Goal: Check status: Check status

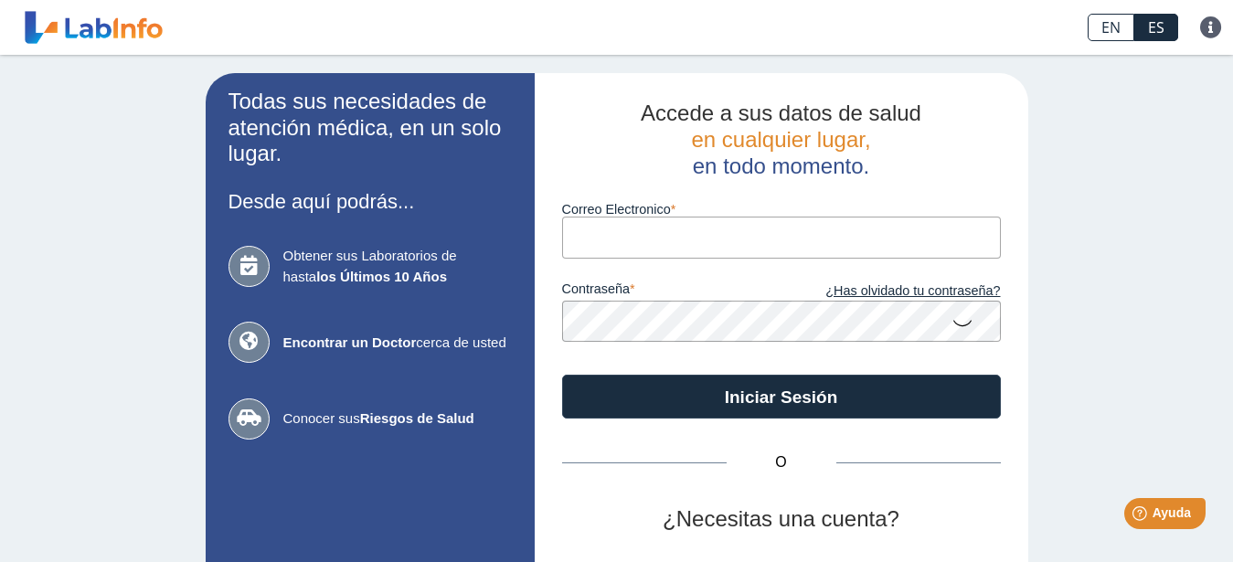
click at [650, 232] on input "Correo Electronico" at bounding box center [781, 237] width 439 height 41
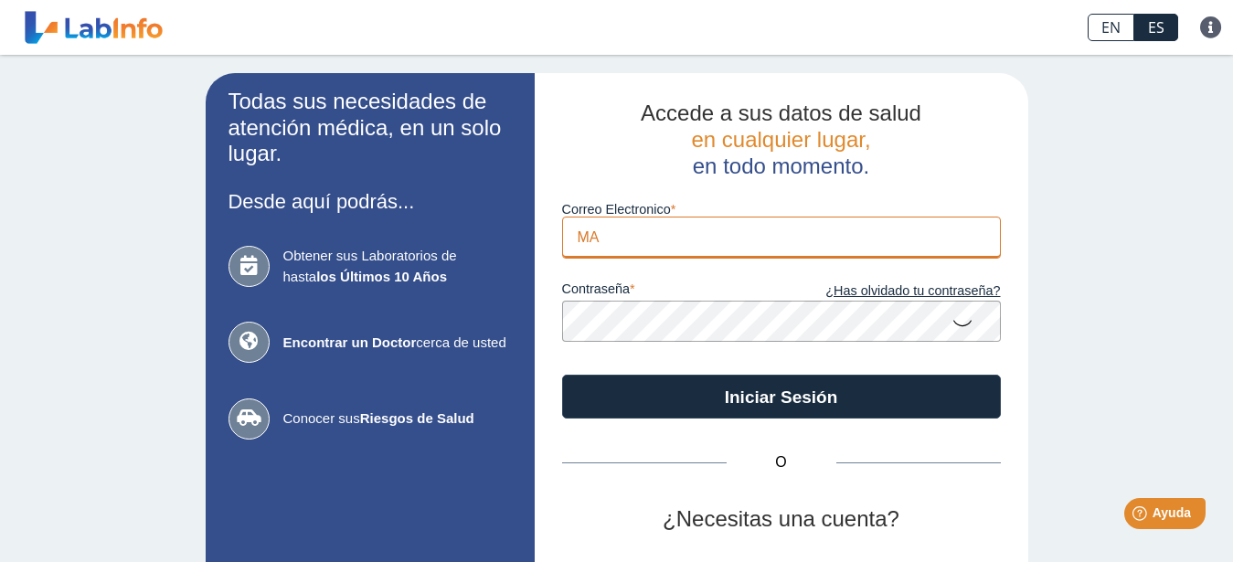
type input "M"
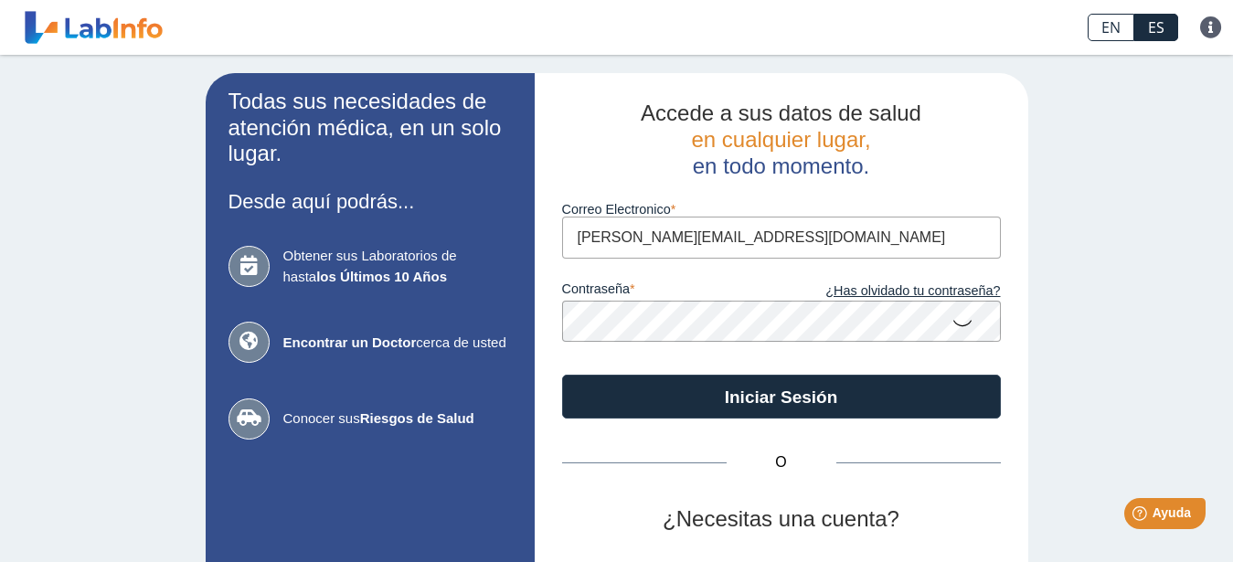
type input "[PERSON_NAME][EMAIL_ADDRESS][DOMAIN_NAME]"
click at [957, 324] on icon at bounding box center [963, 322] width 22 height 36
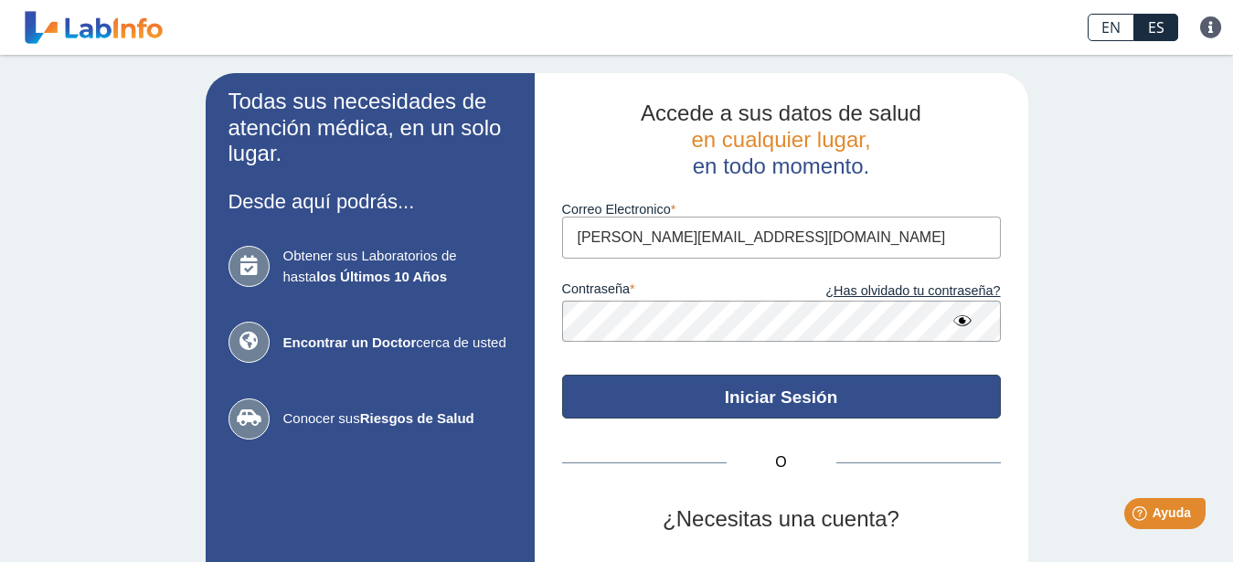
click at [773, 399] on button "Iniciar Sesión" at bounding box center [781, 397] width 439 height 44
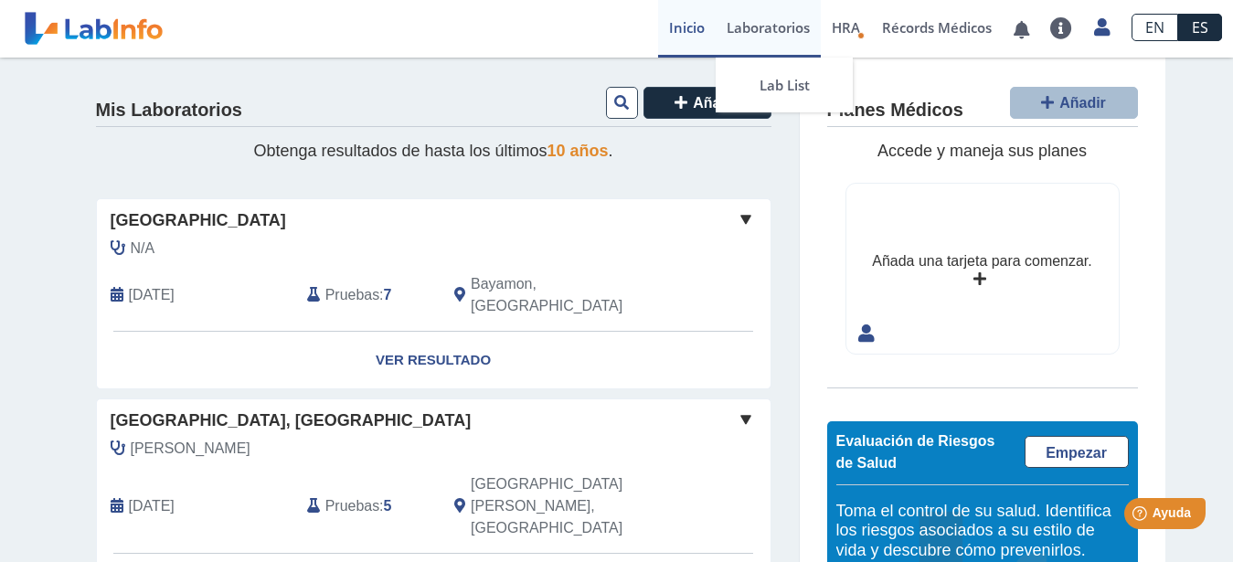
click at [745, 24] on link "Laboratorios" at bounding box center [768, 29] width 105 height 58
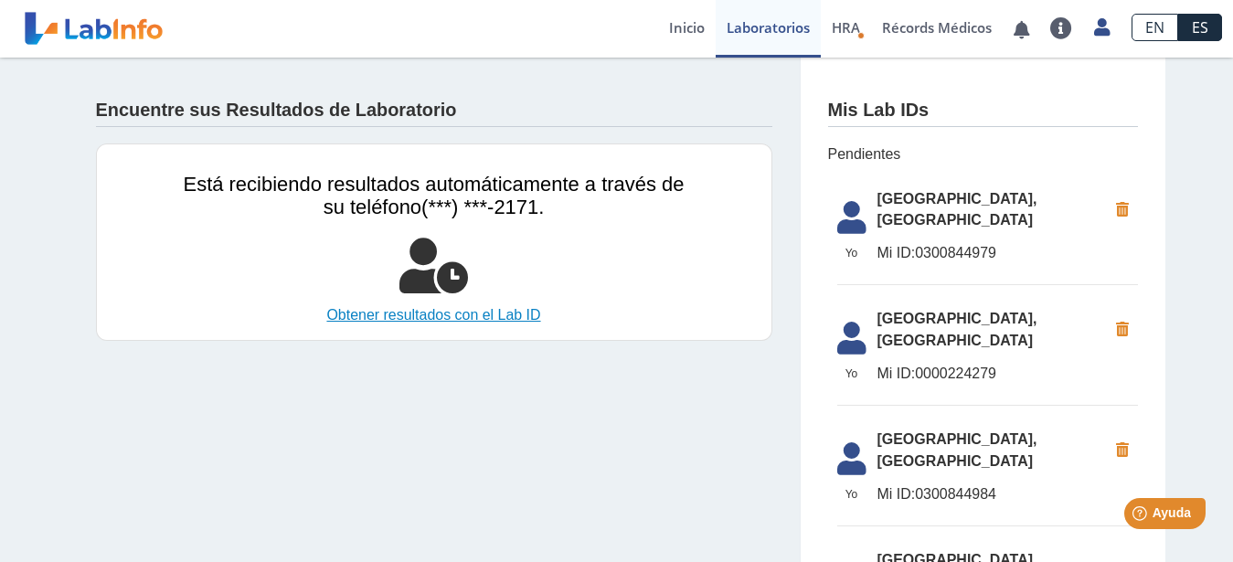
click at [494, 312] on link "Obtener resultados con el Lab ID" at bounding box center [434, 315] width 501 height 22
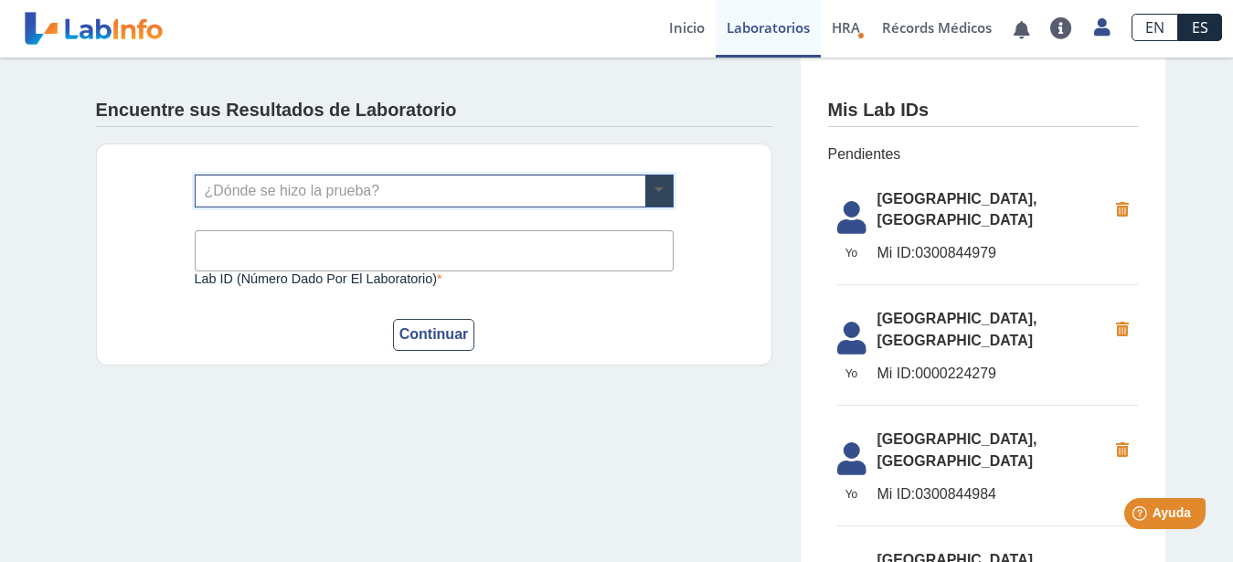
click at [646, 191] on span at bounding box center [658, 190] width 27 height 31
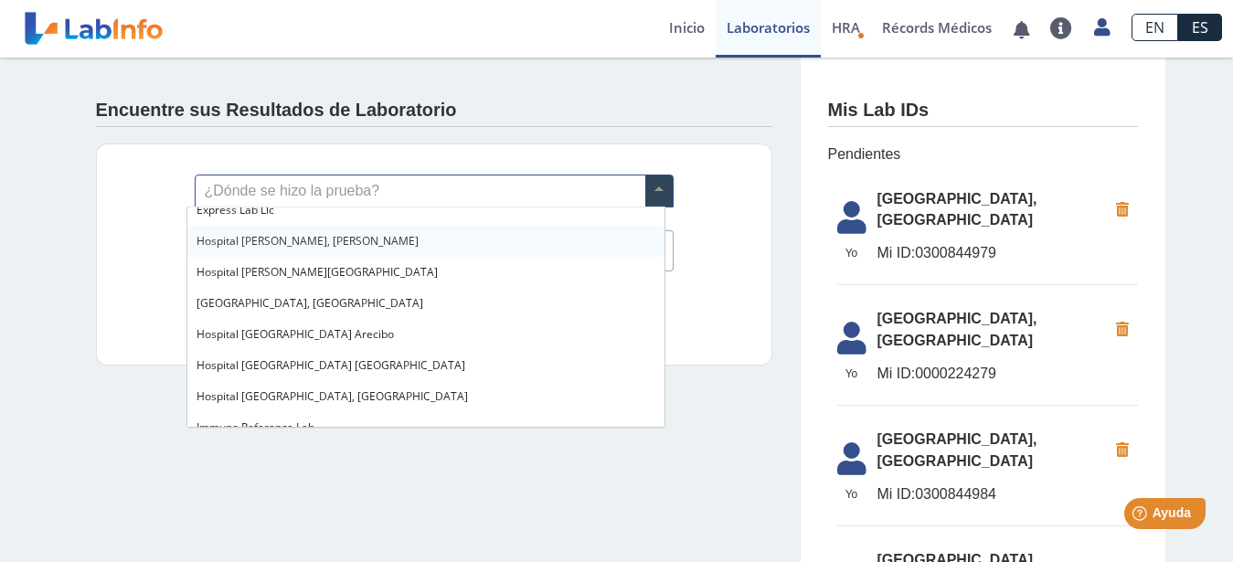
scroll to position [186, 0]
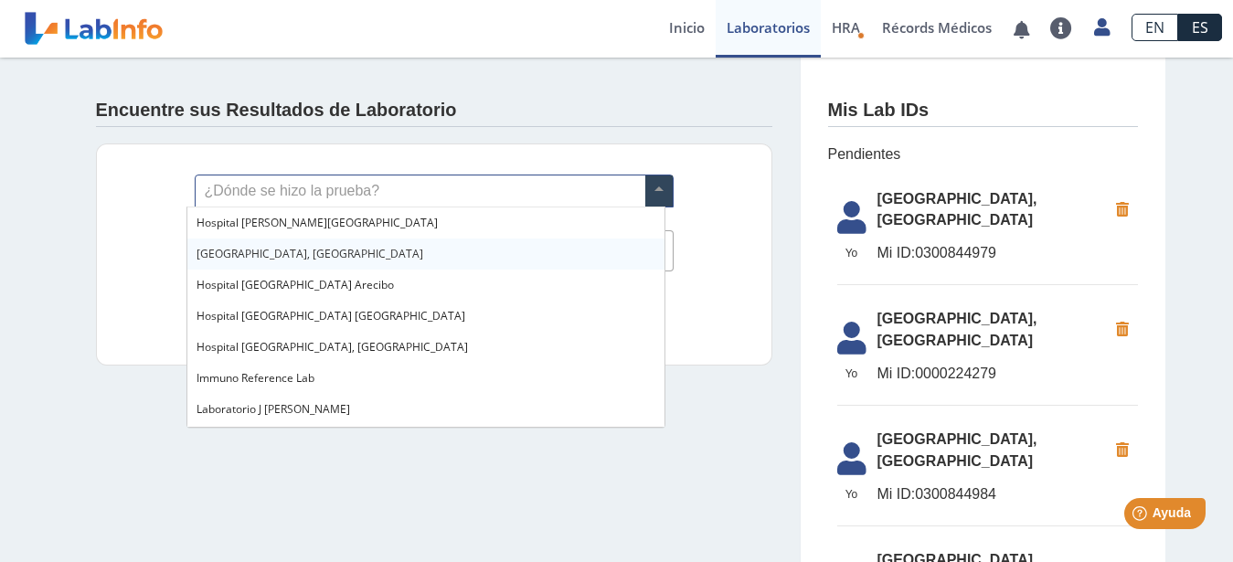
click at [300, 250] on span "[GEOGRAPHIC_DATA], [GEOGRAPHIC_DATA]" at bounding box center [310, 254] width 227 height 16
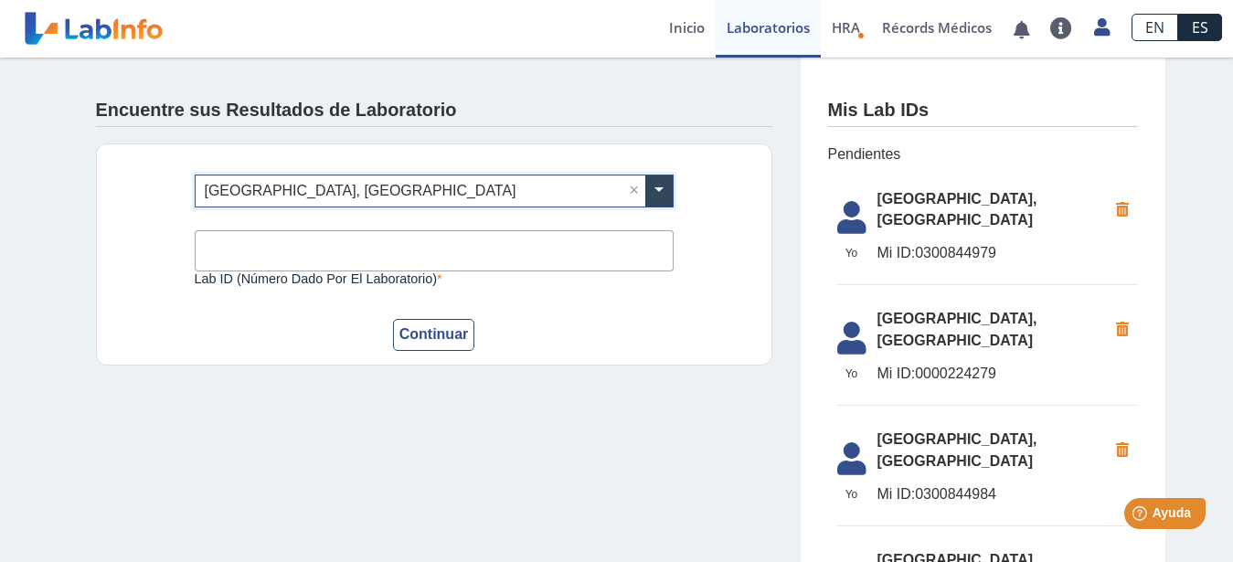
click at [306, 250] on input "Lab ID (número dado por el laboratorio)" at bounding box center [434, 250] width 479 height 41
type input "0300844979"
click at [420, 344] on button "Continuar" at bounding box center [434, 335] width 82 height 32
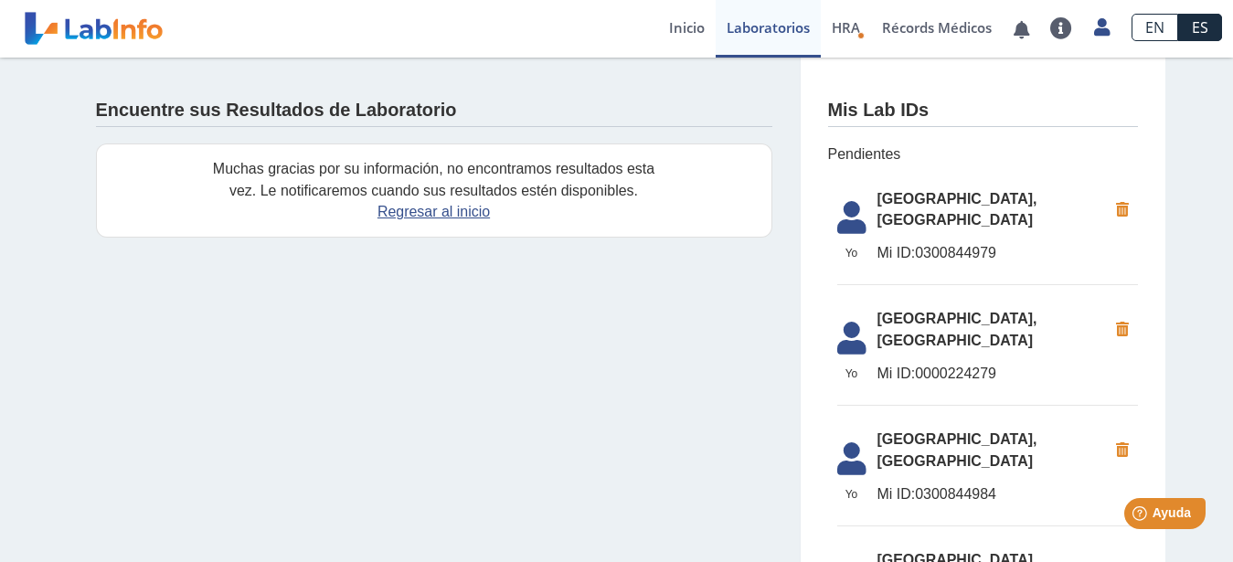
click at [890, 210] on span "[GEOGRAPHIC_DATA], [GEOGRAPHIC_DATA]" at bounding box center [991, 210] width 229 height 44
click at [843, 222] on icon at bounding box center [851, 223] width 51 height 44
click at [852, 221] on icon at bounding box center [851, 223] width 51 height 44
click at [851, 221] on icon at bounding box center [851, 223] width 51 height 44
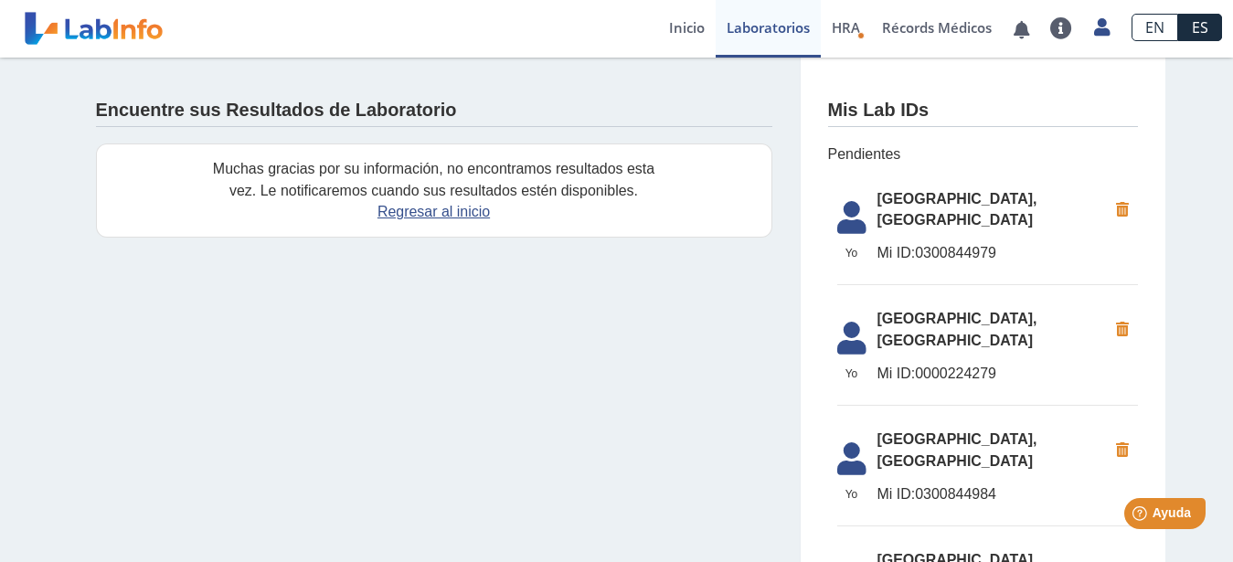
click at [903, 209] on span "[GEOGRAPHIC_DATA], [GEOGRAPHIC_DATA]" at bounding box center [991, 210] width 229 height 44
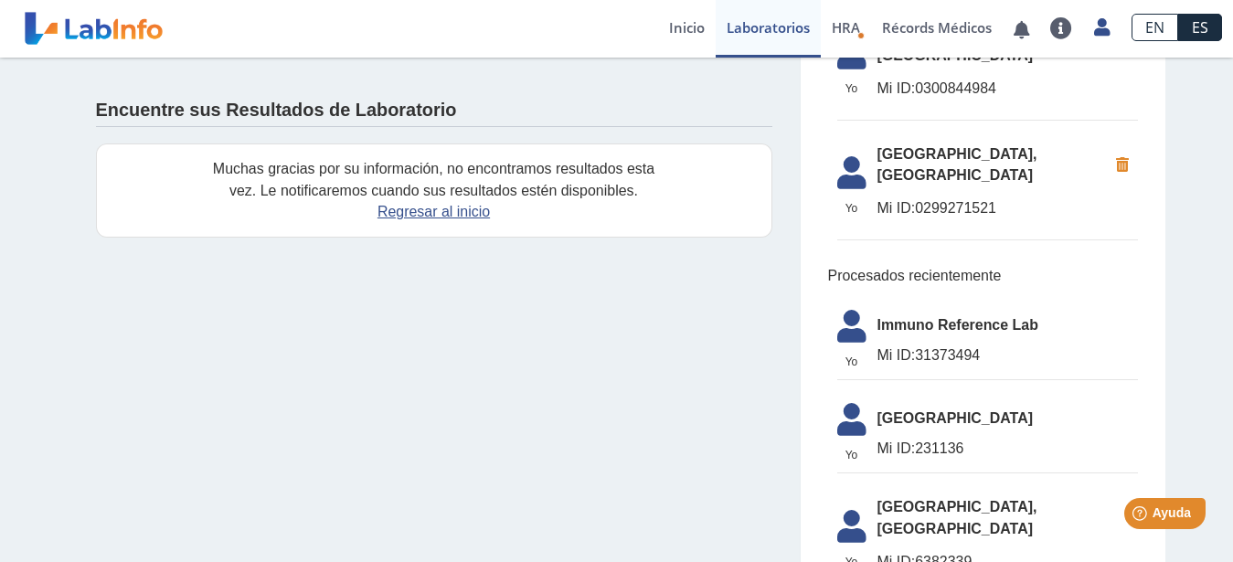
scroll to position [280, 0]
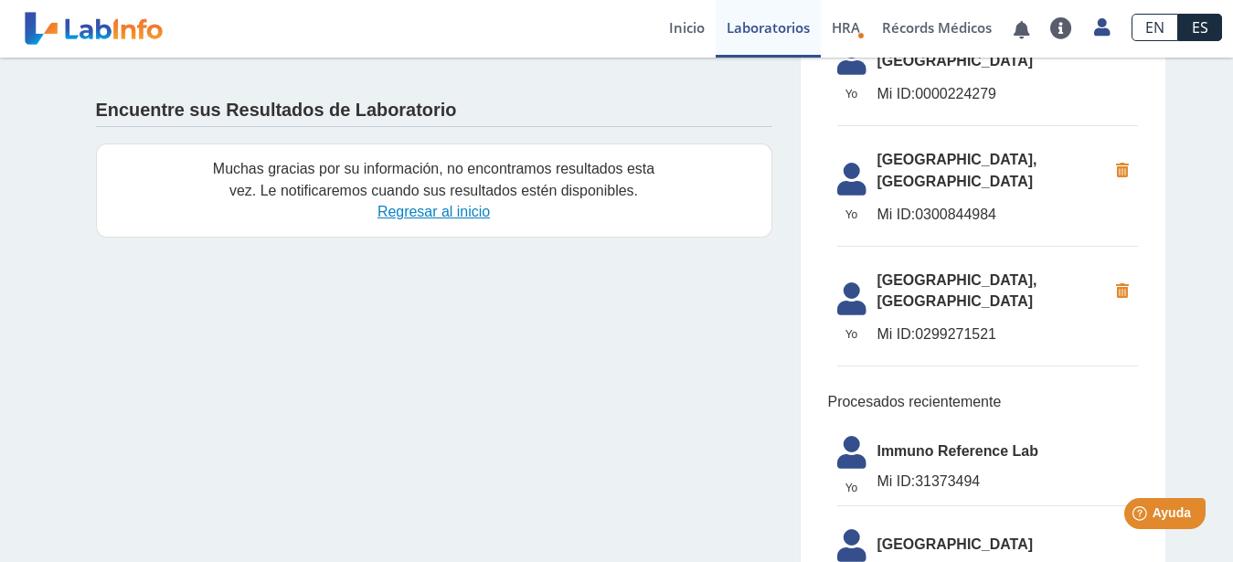
click at [464, 209] on link "Regresar al inicio" at bounding box center [433, 212] width 112 height 16
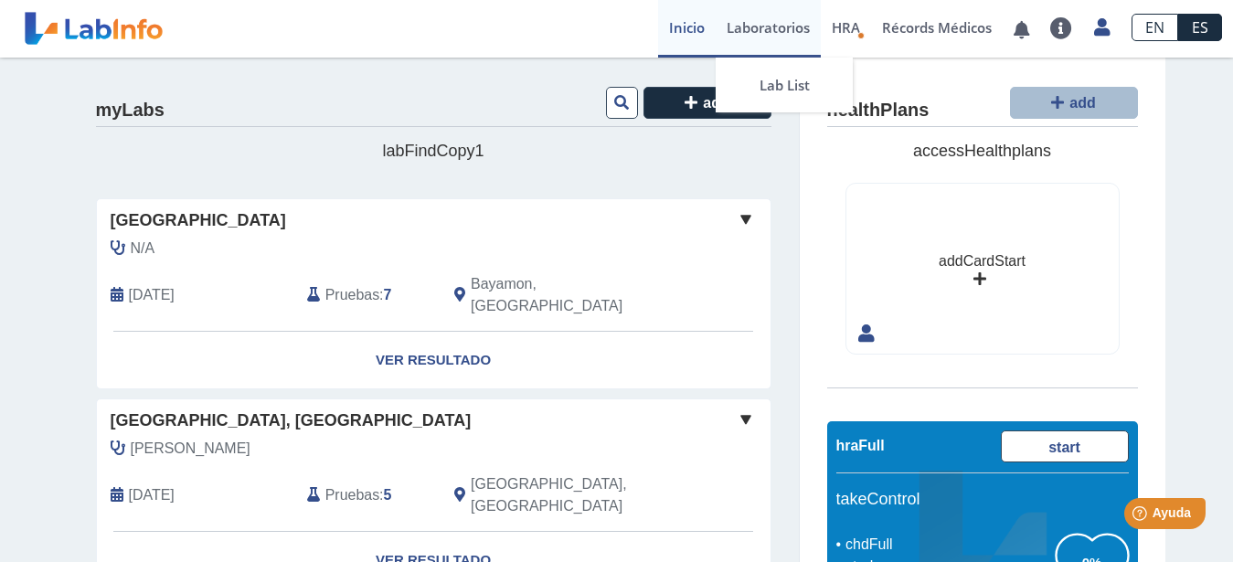
click at [755, 25] on link "Laboratorios" at bounding box center [768, 29] width 105 height 58
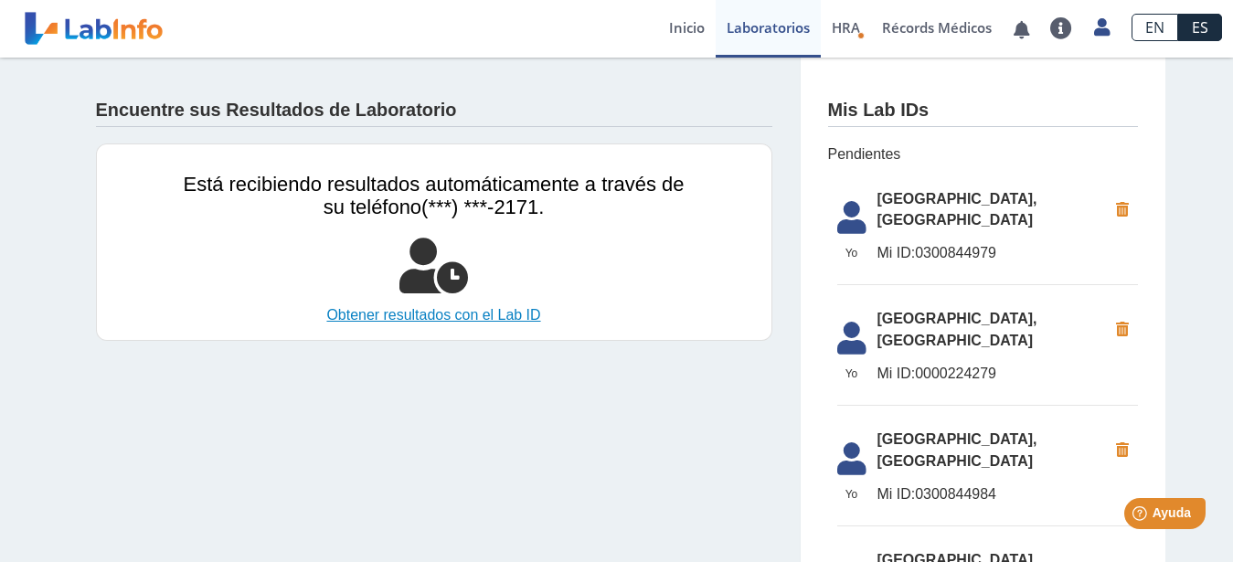
click at [486, 311] on link "Obtener resultados con el Lab ID" at bounding box center [434, 315] width 501 height 22
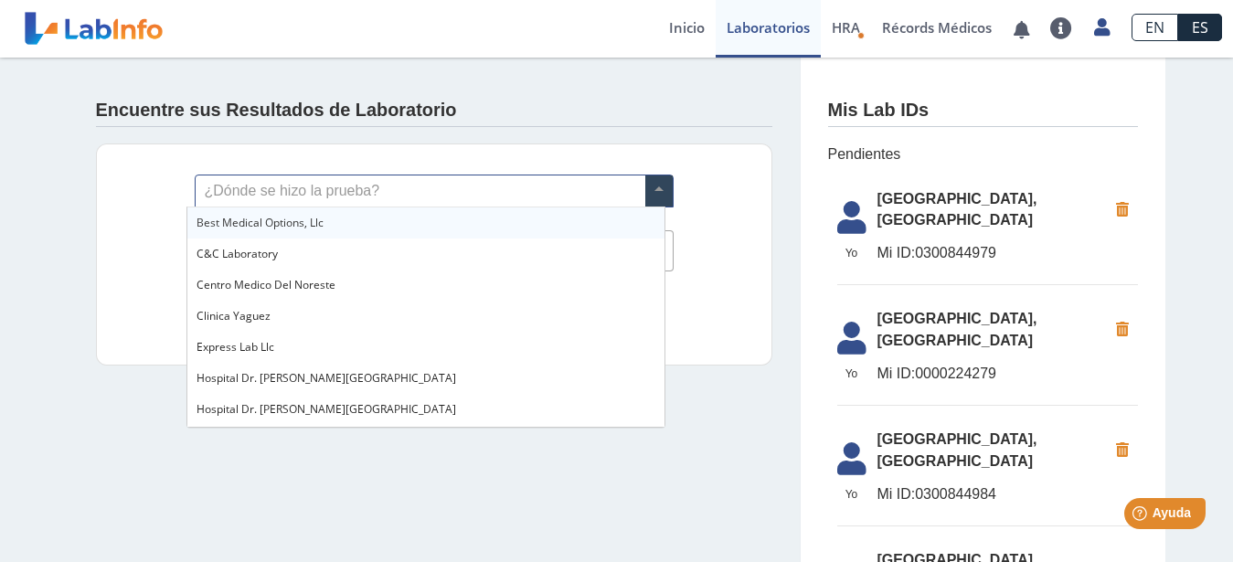
click at [647, 187] on span at bounding box center [658, 190] width 27 height 31
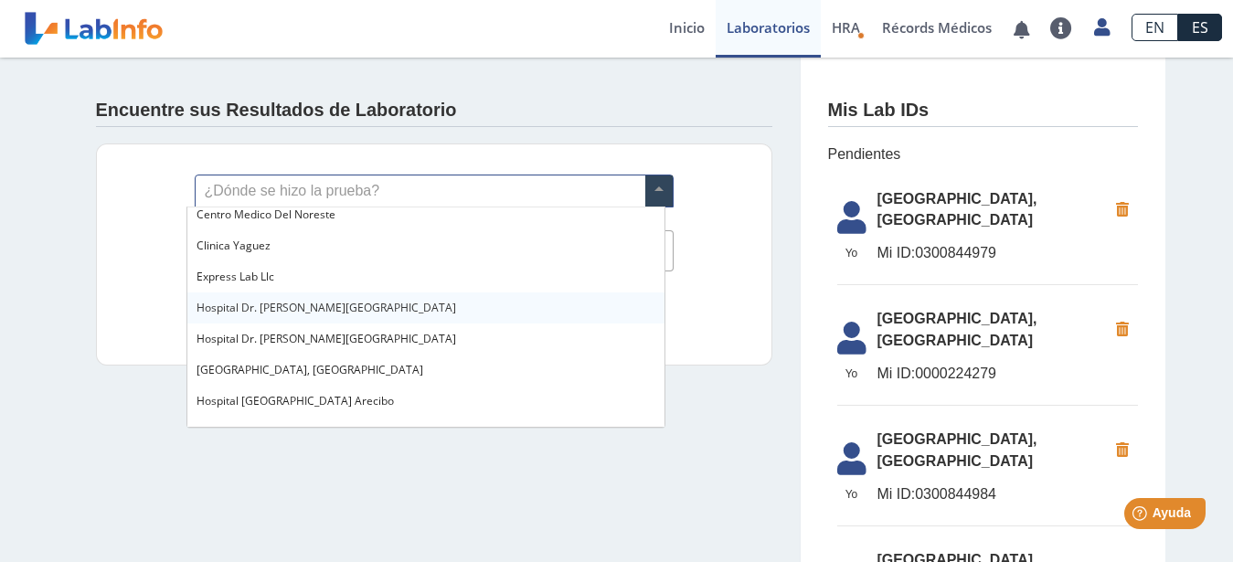
scroll to position [93, 0]
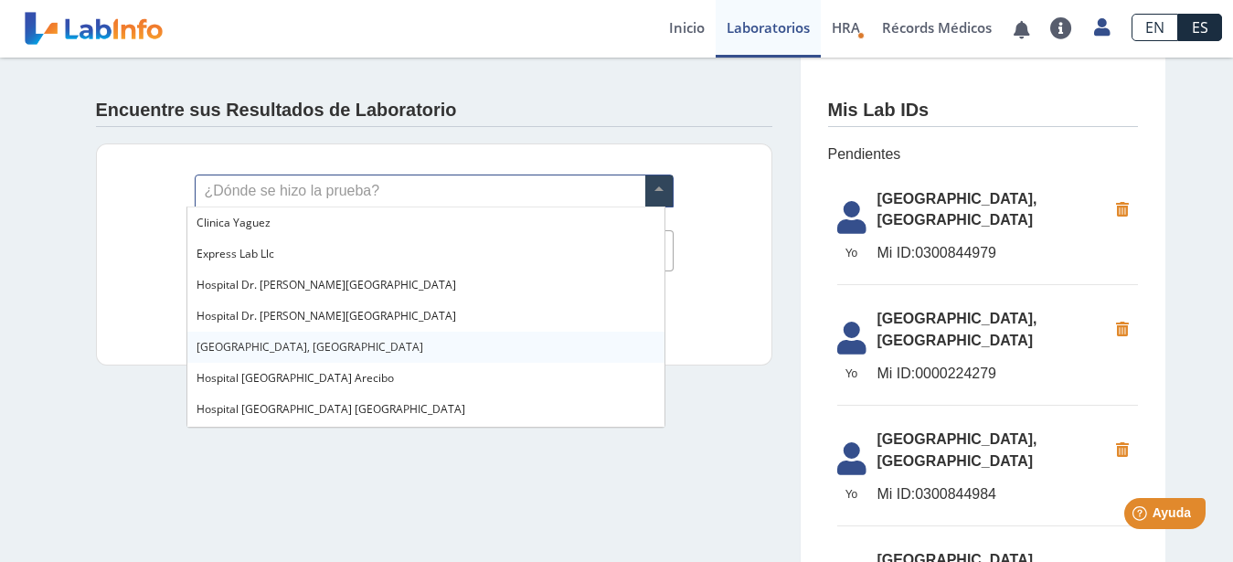
click at [286, 346] on span "[GEOGRAPHIC_DATA], [GEOGRAPHIC_DATA]" at bounding box center [310, 347] width 227 height 16
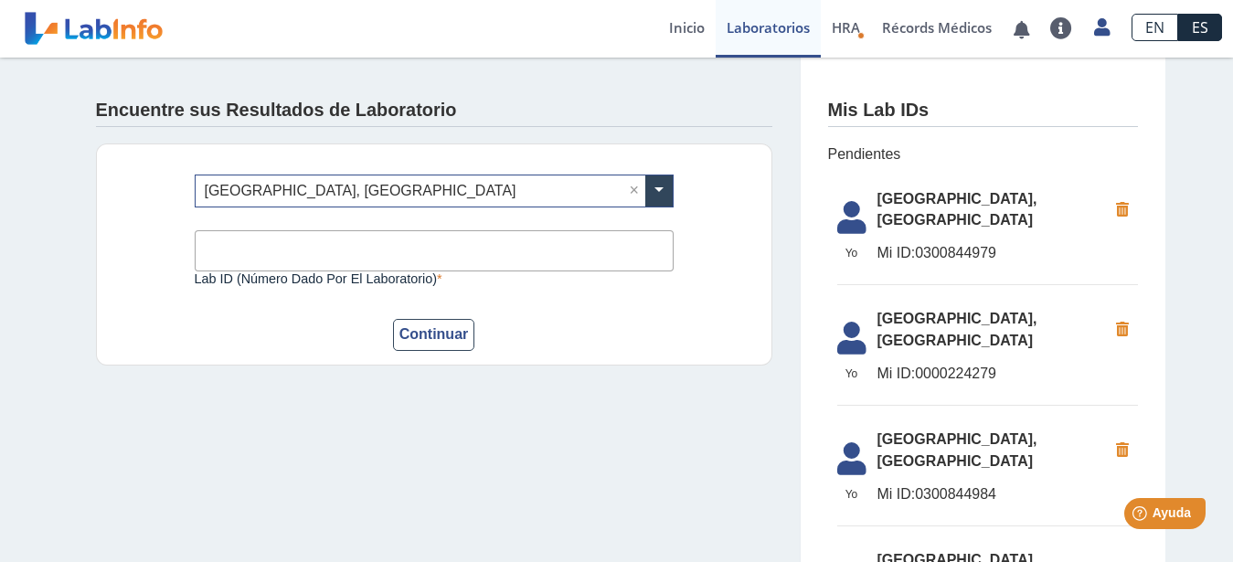
click at [312, 250] on input "Lab ID (número dado por el laboratorio)" at bounding box center [434, 250] width 479 height 41
type input "0300844984"
click at [405, 331] on button "Continuar" at bounding box center [434, 335] width 82 height 32
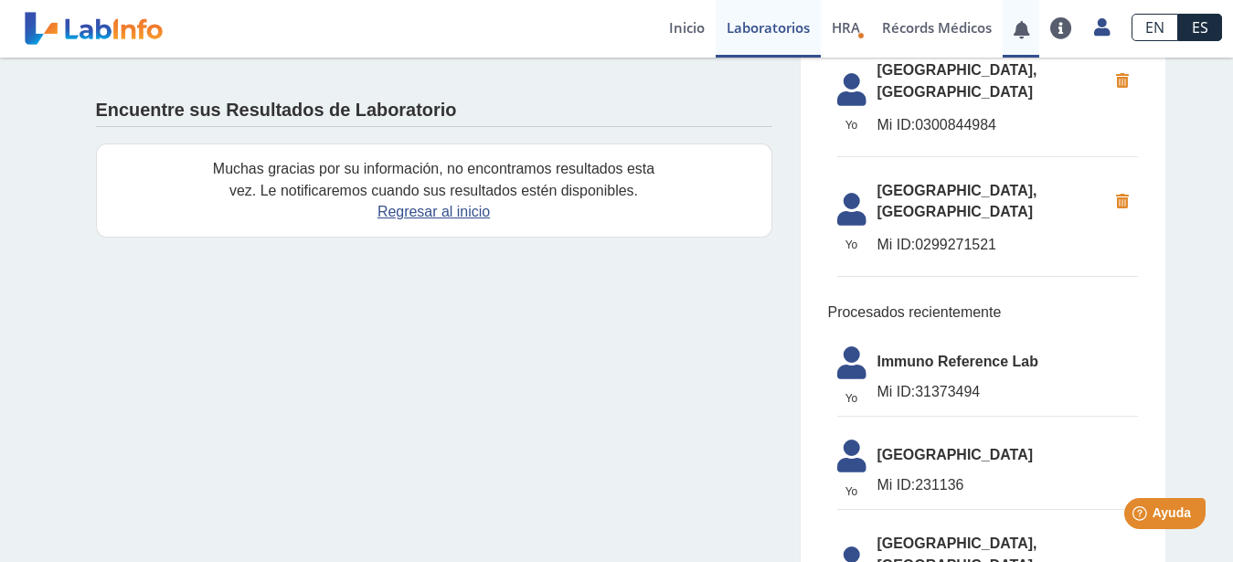
scroll to position [90, 0]
